Goal: Navigation & Orientation: Find specific page/section

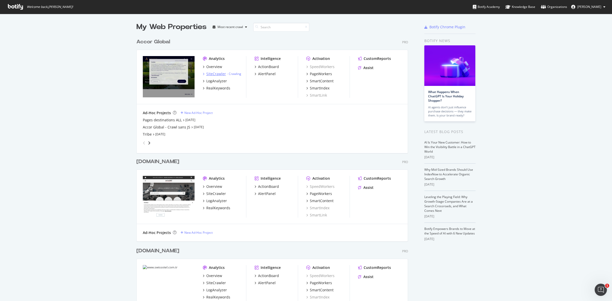
click at [212, 73] on div "SiteCrawler" at bounding box center [216, 73] width 20 height 5
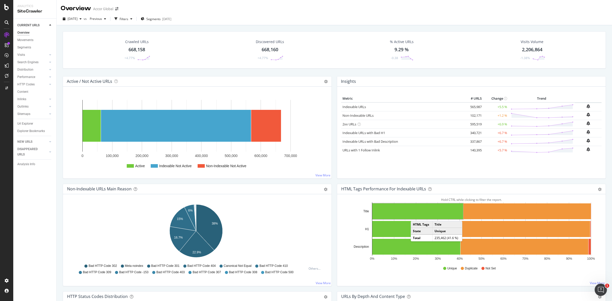
click at [330, 74] on div "Crawled URLs 668,158 +4.77% Discovered URLs 668,160 +4.77% % Active URLs 9.29 %…" at bounding box center [334, 53] width 548 height 45
click at [33, 123] on link "Url Explorer" at bounding box center [34, 123] width 35 height 5
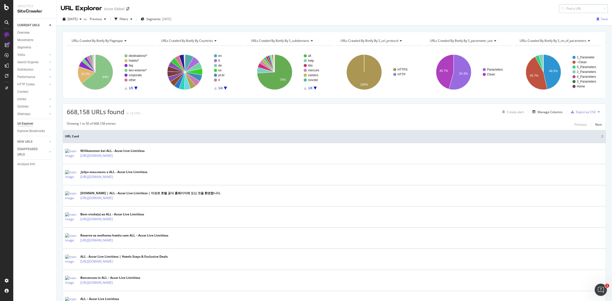
click at [569, 7] on input at bounding box center [583, 8] width 49 height 9
